Goal: Find specific page/section: Find specific page/section

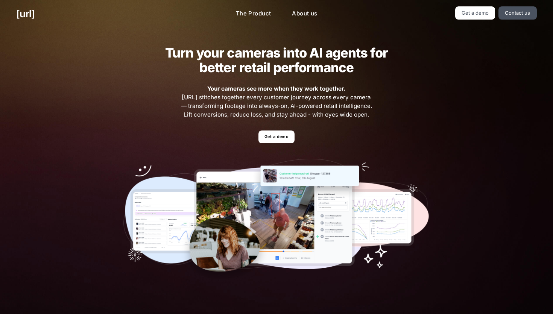
click at [289, 144] on div "Turn your cameras into AI agents for better retail performance Your cameras see…" at bounding box center [276, 164] width 339 height 273
click at [285, 141] on link "Get a demo" at bounding box center [276, 136] width 36 height 13
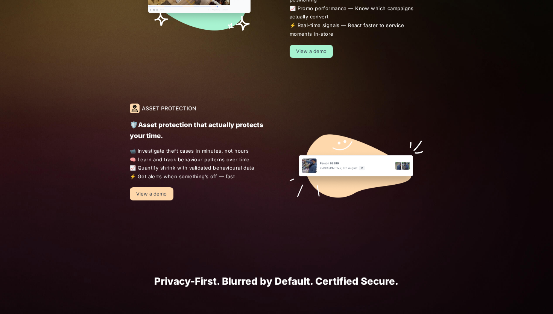
scroll to position [588, 0]
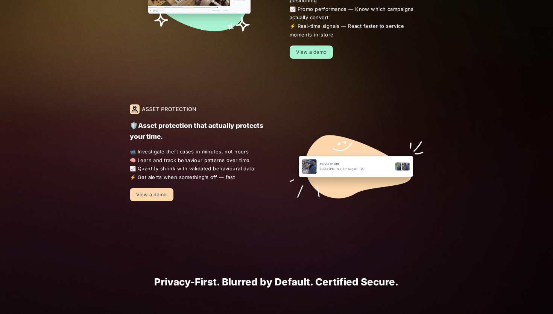
click at [306, 51] on link "View a demo" at bounding box center [311, 51] width 44 height 13
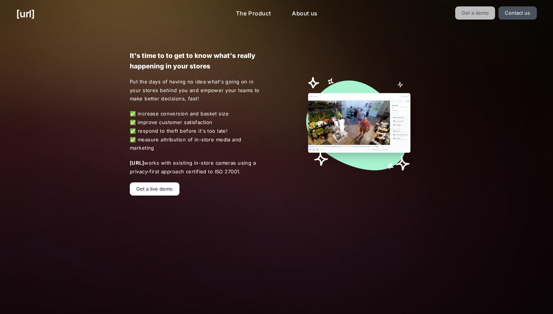
click at [477, 18] on link "Get a demo" at bounding box center [475, 12] width 40 height 13
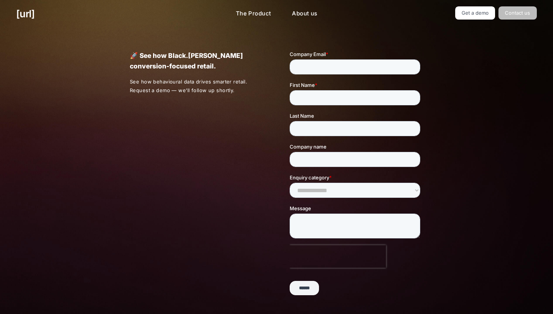
click at [516, 12] on link "Contact us" at bounding box center [517, 12] width 38 height 13
